Goal: Task Accomplishment & Management: Manage account settings

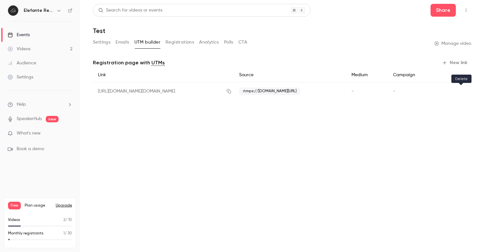
click at [459, 91] on icon "button" at bounding box center [461, 91] width 4 height 4
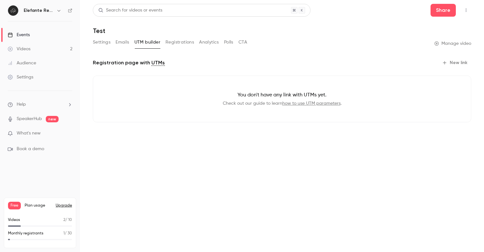
click at [33, 36] on link "Events" at bounding box center [40, 35] width 80 height 14
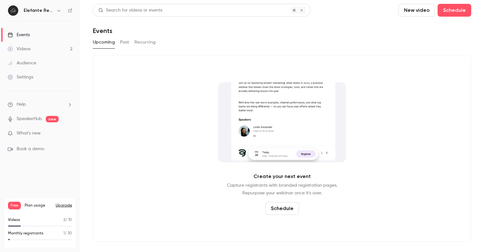
click at [287, 208] on button "Schedule" at bounding box center [282, 208] width 34 height 13
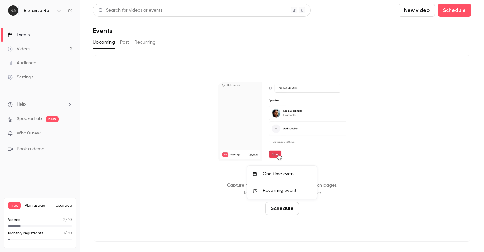
click at [287, 175] on div "One time event" at bounding box center [287, 174] width 49 height 6
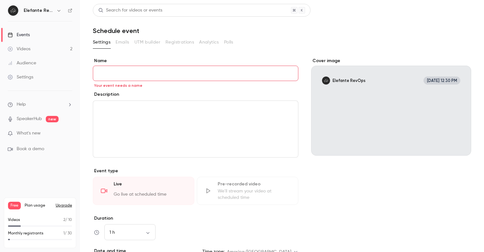
click at [173, 57] on section "**********" at bounding box center [282, 201] width 378 height 328
click at [168, 74] on input "Name" at bounding box center [196, 73] width 206 height 15
click at [165, 55] on section "**********" at bounding box center [282, 201] width 378 height 328
click at [188, 69] on input "Name" at bounding box center [196, 73] width 206 height 15
paste input "**********"
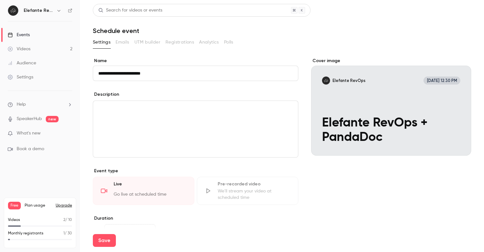
type input "**********"
click at [185, 93] on div "Description" at bounding box center [196, 95] width 206 height 8
click at [172, 121] on div "editor" at bounding box center [195, 129] width 205 height 56
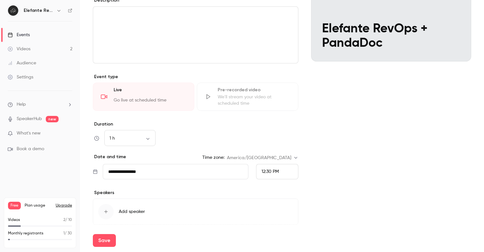
scroll to position [96, 0]
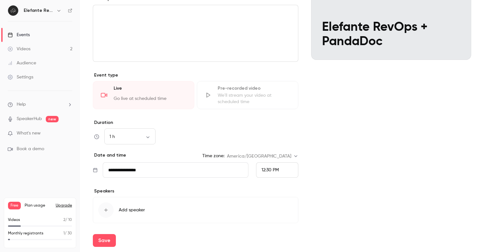
click at [156, 170] on input "**********" at bounding box center [176, 169] width 146 height 15
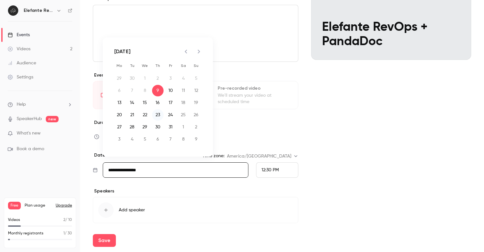
click at [162, 117] on button "23" at bounding box center [158, 115] width 12 height 12
type input "**********"
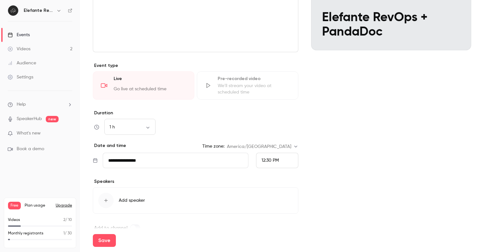
scroll to position [106, 0]
click at [280, 145] on body "**********" at bounding box center [242, 126] width 484 height 252
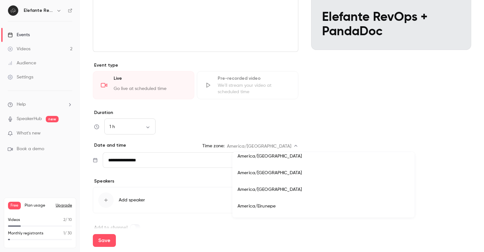
scroll to position [1629, 0]
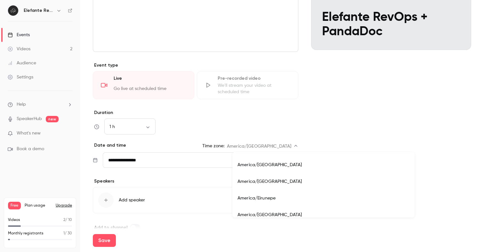
click at [284, 127] on div at bounding box center [242, 126] width 484 height 252
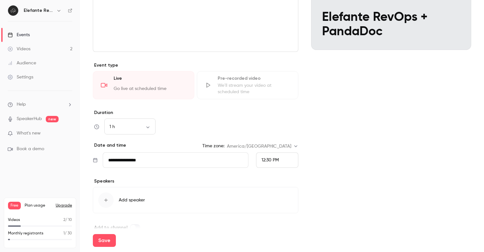
click at [269, 158] on span "12:30 PM" at bounding box center [270, 160] width 17 height 4
click at [270, 128] on span "5:00 PM" at bounding box center [270, 130] width 17 height 4
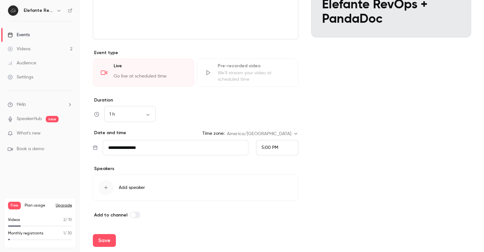
click at [108, 182] on div "button" at bounding box center [105, 187] width 15 height 15
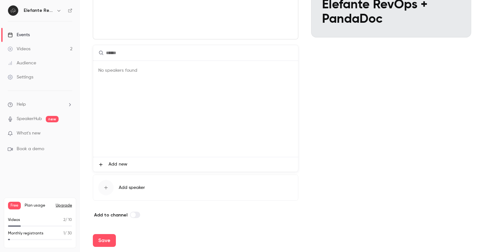
click at [338, 137] on div at bounding box center [242, 126] width 484 height 252
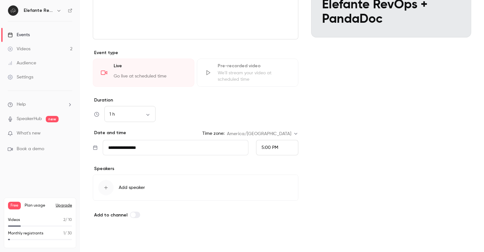
click at [101, 243] on button "Save" at bounding box center [104, 240] width 23 height 13
type input "**********"
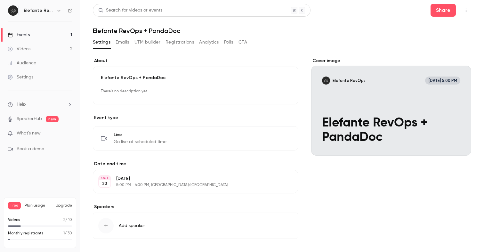
click at [127, 42] on button "Emails" at bounding box center [122, 42] width 13 height 10
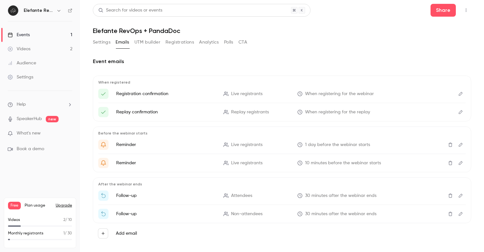
click at [184, 42] on button "Registrations" at bounding box center [179, 42] width 28 height 10
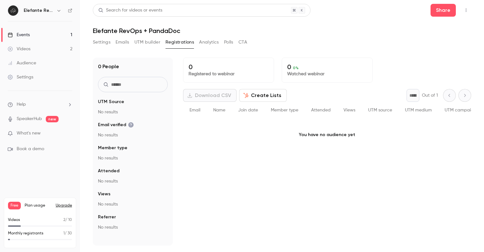
click at [104, 42] on button "Settings" at bounding box center [102, 42] width 18 height 10
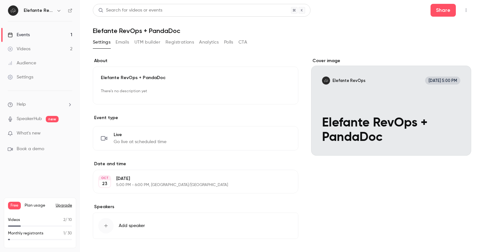
click at [283, 180] on button "Edit" at bounding box center [281, 181] width 23 height 10
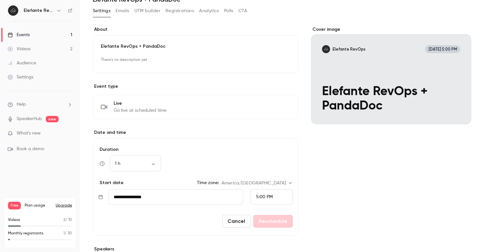
scroll to position [35, 0]
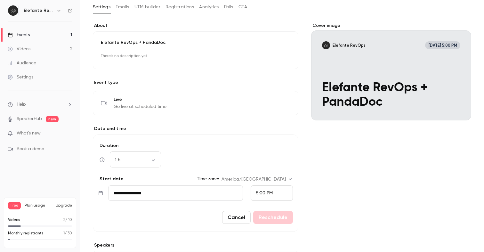
click at [270, 196] on div "5:00 PM" at bounding box center [264, 193] width 17 height 7
click at [269, 101] on div "2:00 PM" at bounding box center [271, 98] width 31 height 7
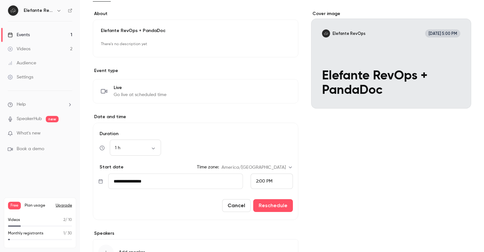
scroll to position [48, 0]
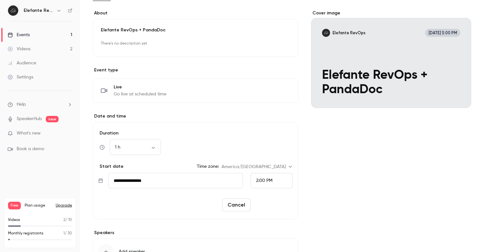
click at [277, 205] on button "Reschedule" at bounding box center [273, 204] width 40 height 13
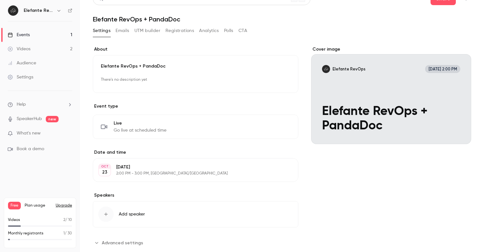
scroll to position [0, 0]
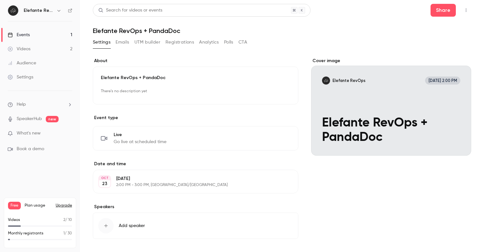
click at [143, 45] on button "UTM builder" at bounding box center [147, 42] width 26 height 10
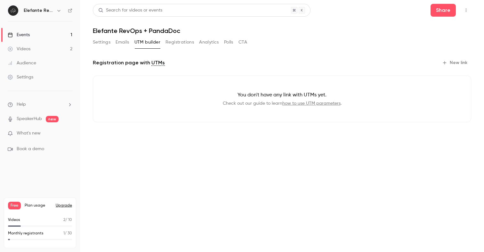
click at [174, 46] on button "Registrations" at bounding box center [179, 42] width 28 height 10
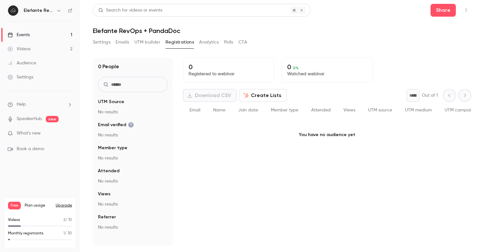
click at [247, 43] on button "CTA" at bounding box center [242, 42] width 9 height 10
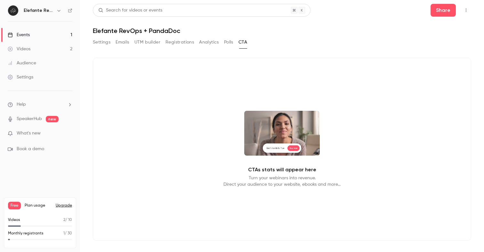
click at [106, 44] on button "Settings" at bounding box center [102, 42] width 18 height 10
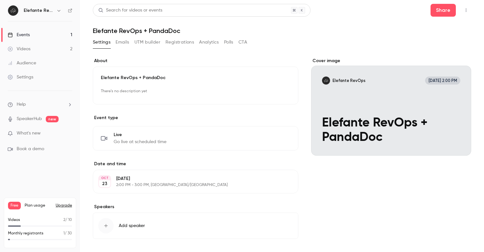
scroll to position [27, 0]
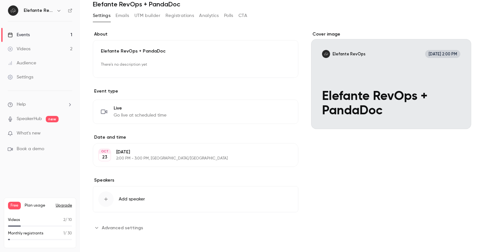
click at [99, 228] on icon "Advanced settings" at bounding box center [96, 227] width 5 height 5
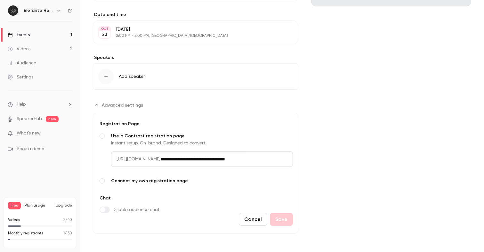
scroll to position [150, 0]
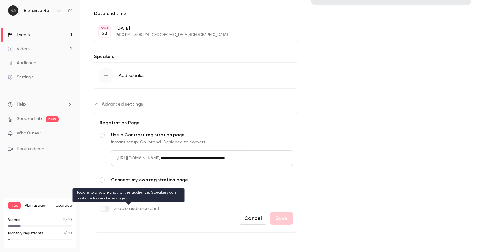
click at [105, 206] on label "Advanced settings" at bounding box center [105, 209] width 10 height 6
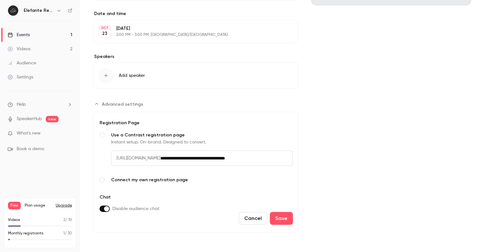
click at [105, 210] on span "Advanced settings" at bounding box center [106, 208] width 5 height 5
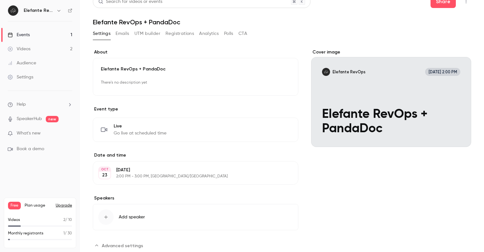
scroll to position [0, 0]
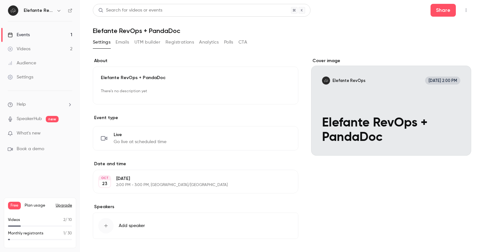
click at [51, 33] on link "Events 1" at bounding box center [40, 35] width 80 height 14
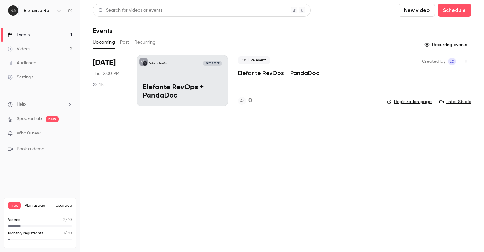
click at [169, 85] on p "Elefante RevOps + PandaDoc" at bounding box center [182, 92] width 79 height 17
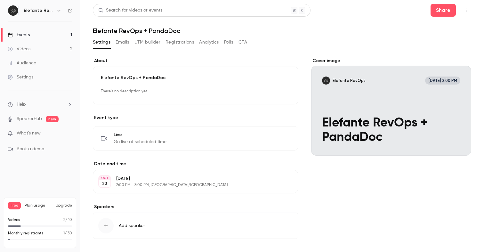
click at [123, 42] on button "Emails" at bounding box center [122, 42] width 13 height 10
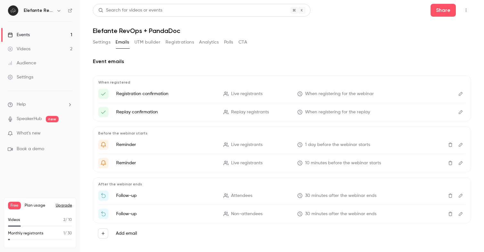
click at [157, 41] on button "UTM builder" at bounding box center [147, 42] width 26 height 10
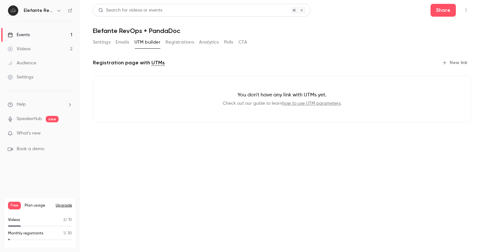
click at [181, 44] on button "Registrations" at bounding box center [179, 42] width 28 height 10
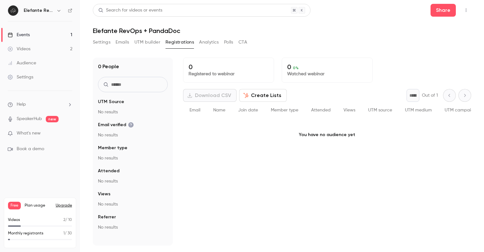
click at [213, 39] on button "Analytics" at bounding box center [209, 42] width 20 height 10
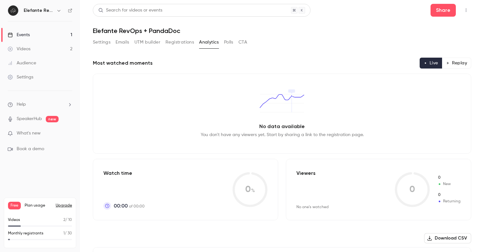
click at [230, 40] on button "Polls" at bounding box center [228, 42] width 9 height 10
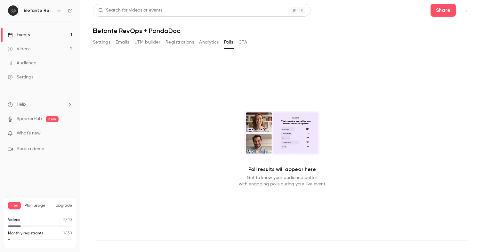
click at [244, 44] on button "CTA" at bounding box center [242, 42] width 9 height 10
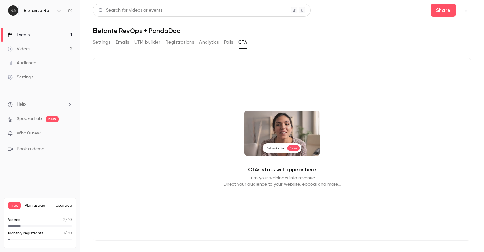
click at [116, 40] on button "Emails" at bounding box center [122, 42] width 13 height 10
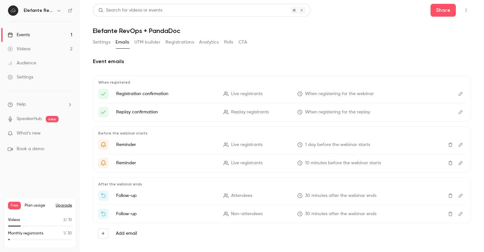
scroll to position [8, 0]
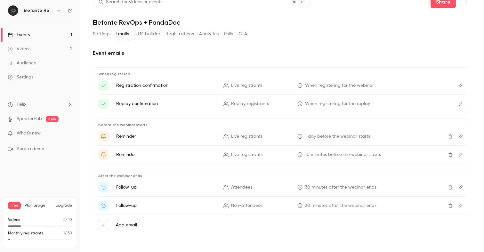
click at [108, 35] on button "Settings" at bounding box center [102, 34] width 18 height 10
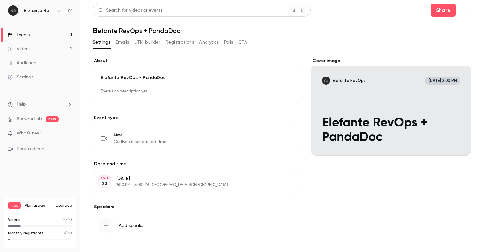
click at [29, 36] on div "Events" at bounding box center [19, 35] width 22 height 6
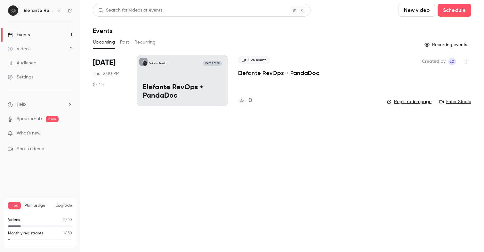
click at [407, 101] on link "Registration page" at bounding box center [409, 102] width 44 height 6
click at [181, 76] on div "Elefante RevOps [DATE] 2:00 PM Elefante RevOps + PandaDoc" at bounding box center [182, 80] width 91 height 51
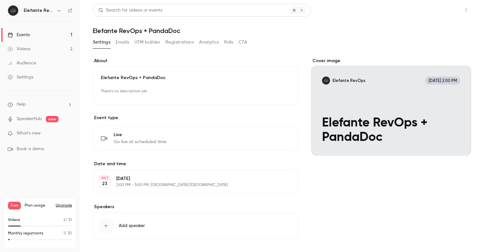
click at [437, 13] on button "Share" at bounding box center [443, 10] width 25 height 13
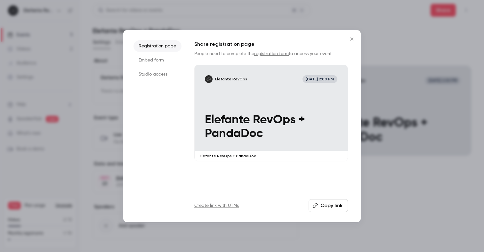
click at [337, 207] on button "Copy link" at bounding box center [328, 205] width 39 height 13
click at [352, 42] on button "Close" at bounding box center [351, 39] width 13 height 13
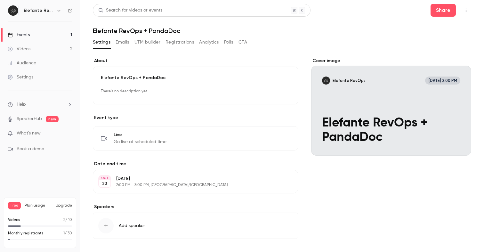
click at [34, 13] on h6 "Elefante RevOps" at bounding box center [39, 10] width 30 height 6
click at [43, 10] on h6 "Elefante RevOps" at bounding box center [39, 10] width 30 height 6
click at [58, 10] on icon "button" at bounding box center [58, 11] width 3 height 2
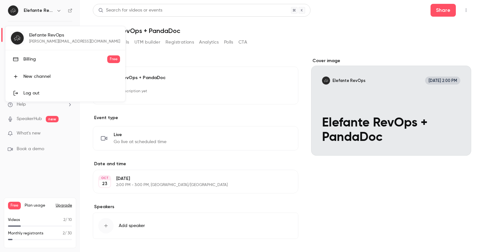
click at [203, 114] on div at bounding box center [242, 126] width 484 height 252
